Goal: Information Seeking & Learning: Learn about a topic

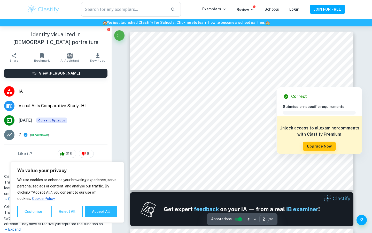
scroll to position [197, 0]
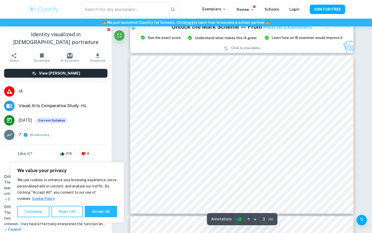
type input "2"
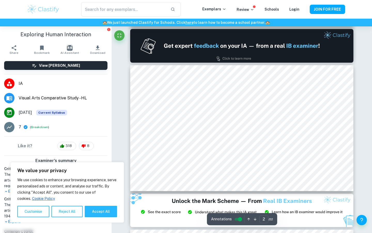
scroll to position [8, 0]
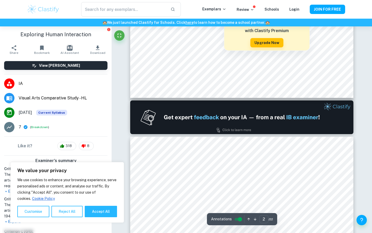
type input "1"
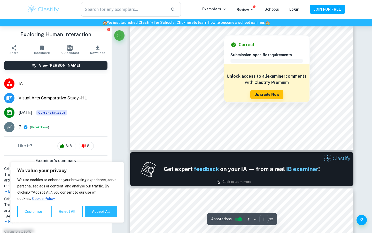
scroll to position [0, 0]
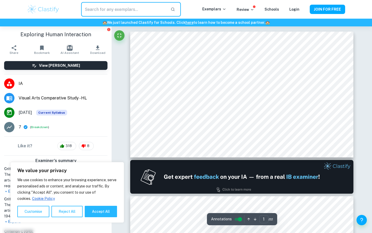
click at [103, 10] on input "text" at bounding box center [123, 9] width 85 height 14
click at [21, 81] on span "IA" at bounding box center [63, 83] width 89 height 6
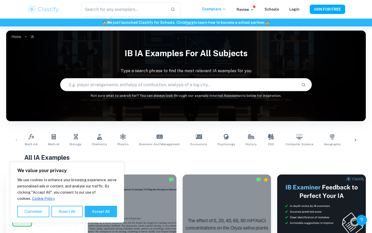
scroll to position [68, 0]
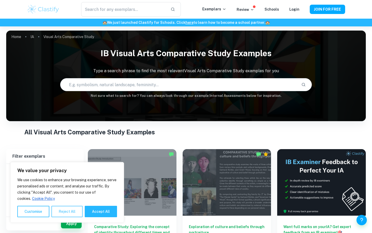
click at [57, 212] on button "Reject All" at bounding box center [66, 210] width 31 height 11
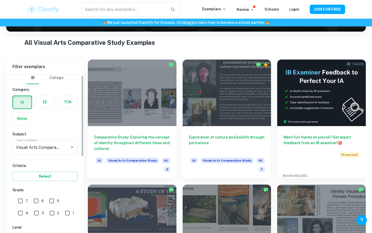
scroll to position [105, 0]
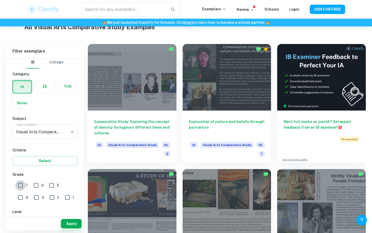
click at [21, 186] on input "7" at bounding box center [20, 185] width 10 height 10
checkbox input "true"
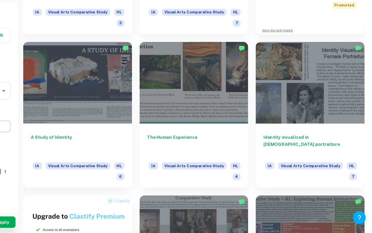
scroll to position [331, 0]
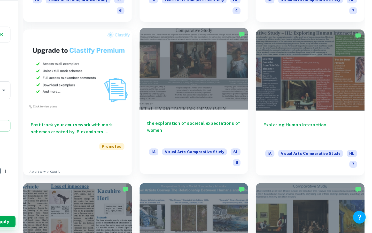
click at [238, 126] on div at bounding box center [227, 99] width 89 height 66
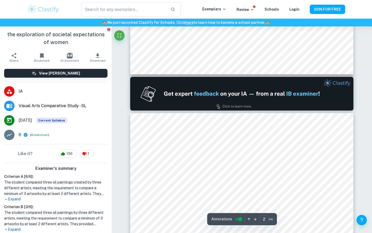
type input "1"
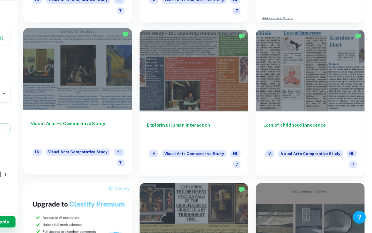
scroll to position [206, 0]
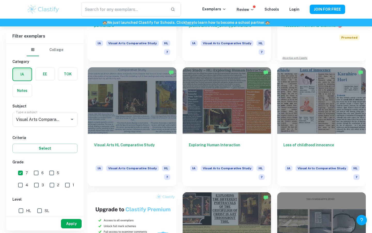
click at [69, 225] on button "Apply" at bounding box center [71, 223] width 21 height 9
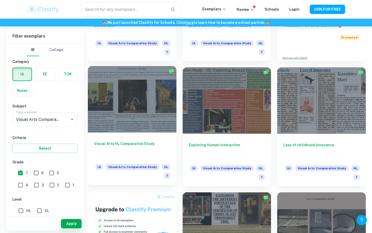
scroll to position [409, 0]
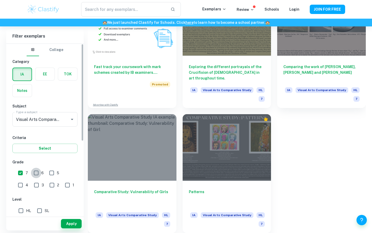
click at [35, 171] on input "6" at bounding box center [36, 172] width 10 height 10
checkbox input "true"
click at [65, 222] on button "Apply" at bounding box center [71, 223] width 21 height 9
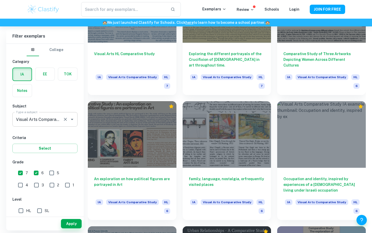
scroll to position [128, 0]
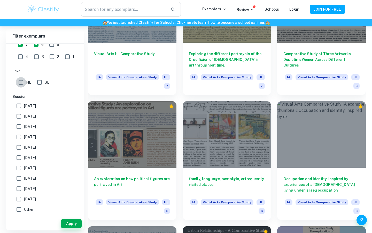
click at [21, 85] on input "HL" at bounding box center [21, 82] width 10 height 10
checkbox input "true"
click at [72, 223] on button "Apply" at bounding box center [71, 223] width 21 height 9
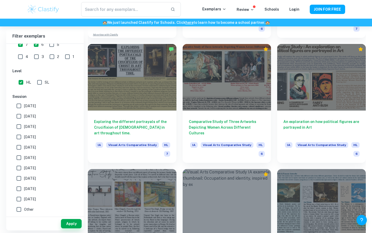
scroll to position [595, 0]
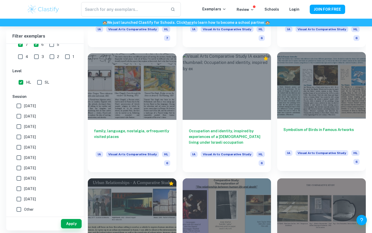
click at [307, 92] on div at bounding box center [321, 85] width 89 height 66
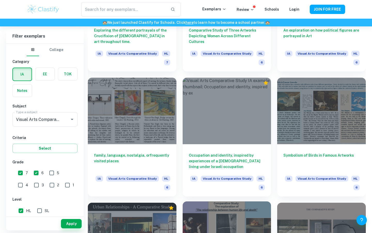
scroll to position [571, 0]
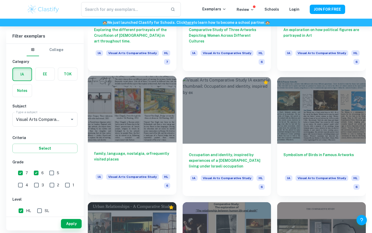
click at [151, 148] on div "family, language, nostalgia, orfrequently visited places IA Visual Arts Compara…" at bounding box center [132, 168] width 89 height 52
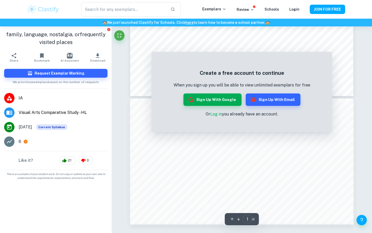
scroll to position [62, 0]
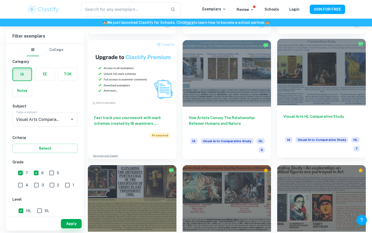
scroll to position [358, 0]
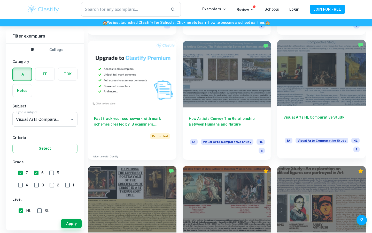
click at [310, 86] on div at bounding box center [321, 73] width 89 height 66
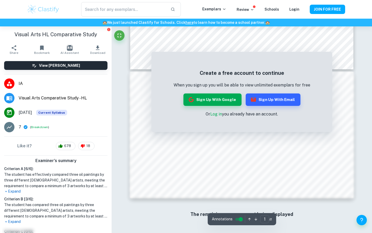
scroll to position [88, 0]
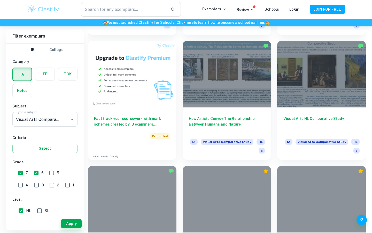
scroll to position [233, 0]
